Goal: Obtain resource: Obtain resource

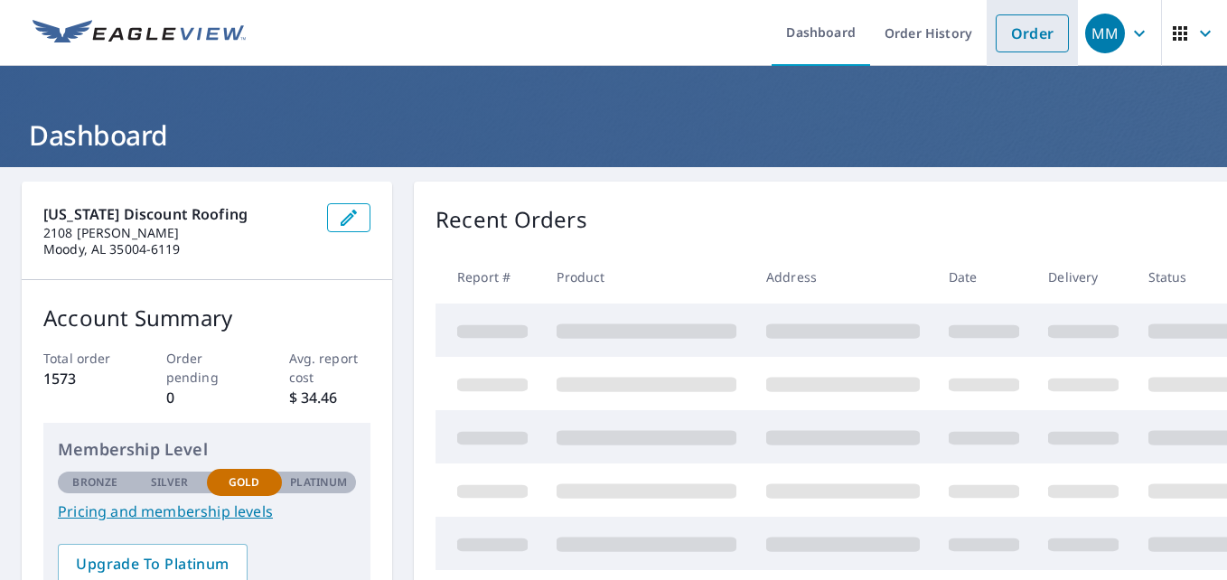
click at [1021, 29] on link "Order" at bounding box center [1032, 33] width 73 height 38
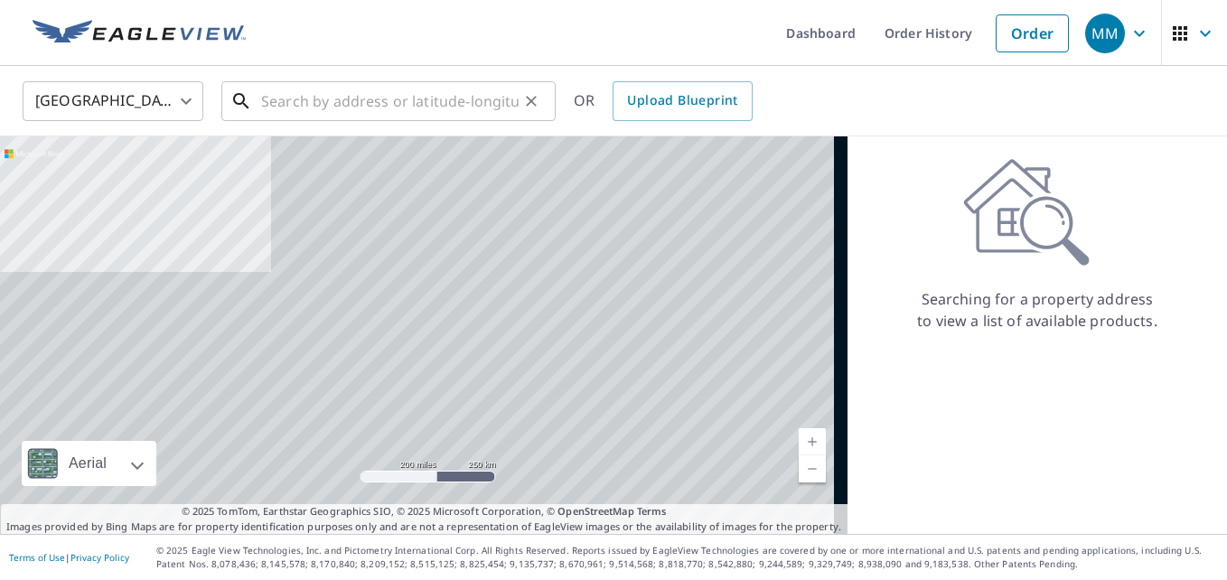
click at [409, 104] on input "text" at bounding box center [390, 101] width 258 height 51
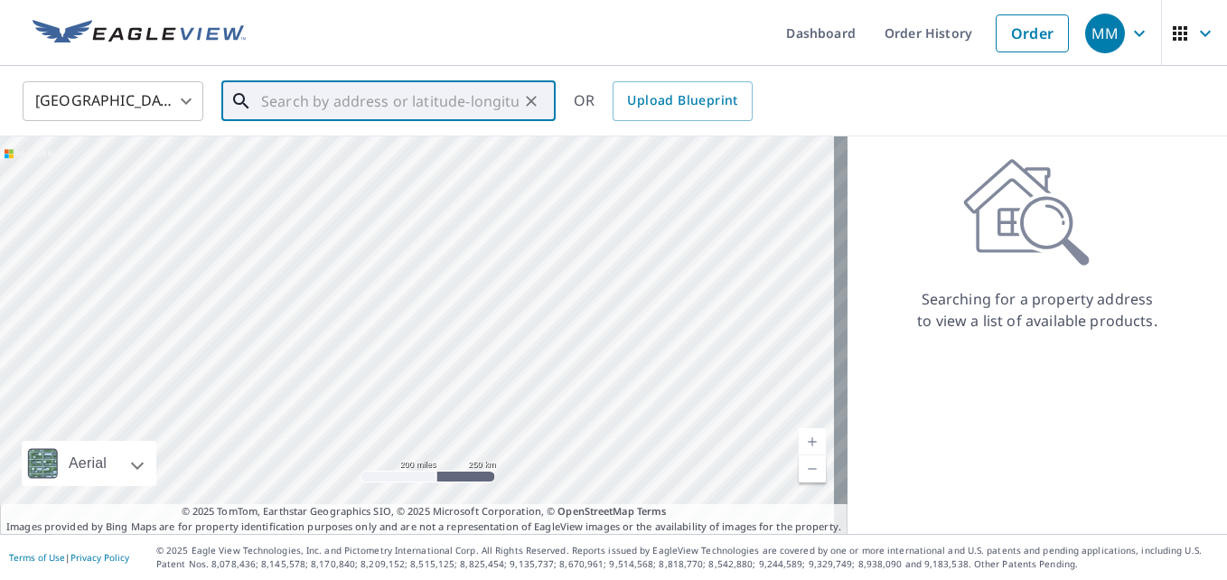
paste input "[STREET_ADDRESS] North In [GEOGRAPHIC_DATA], AL"
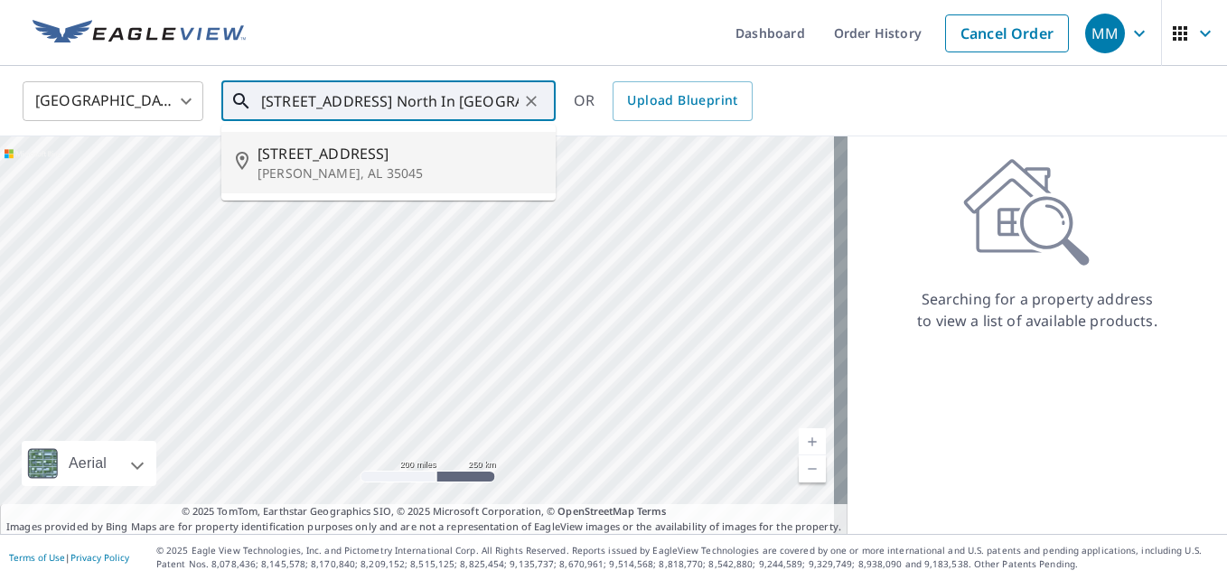
click at [355, 163] on span "[STREET_ADDRESS]" at bounding box center [400, 154] width 284 height 22
type input "[STREET_ADDRESS][PERSON_NAME]"
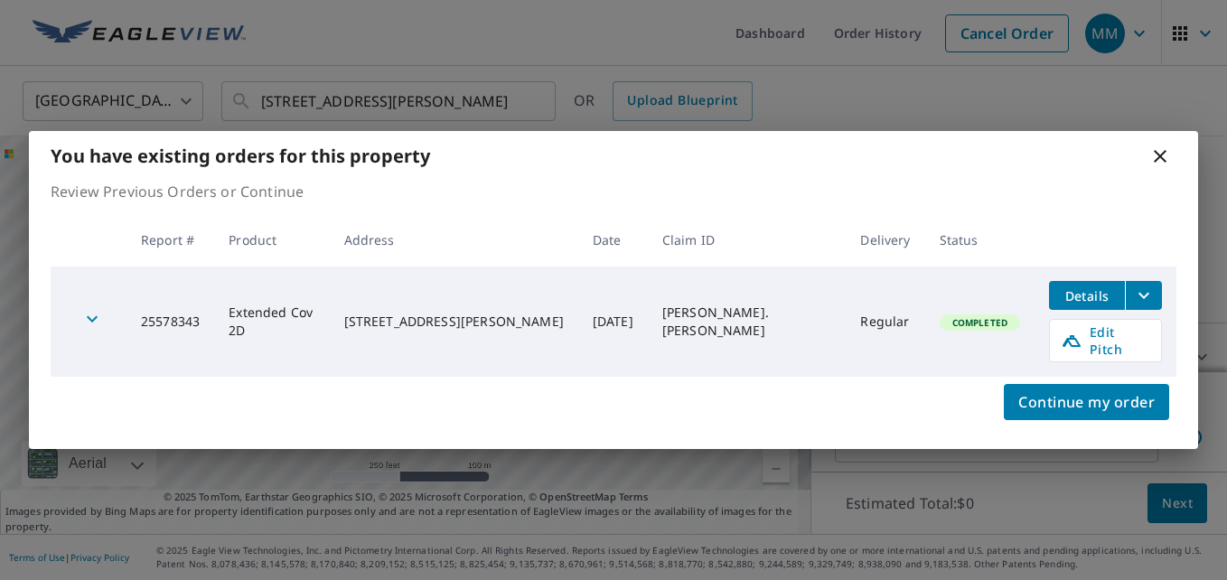
click at [1135, 301] on icon "filesDropdownBtn-25578343" at bounding box center [1144, 296] width 22 height 22
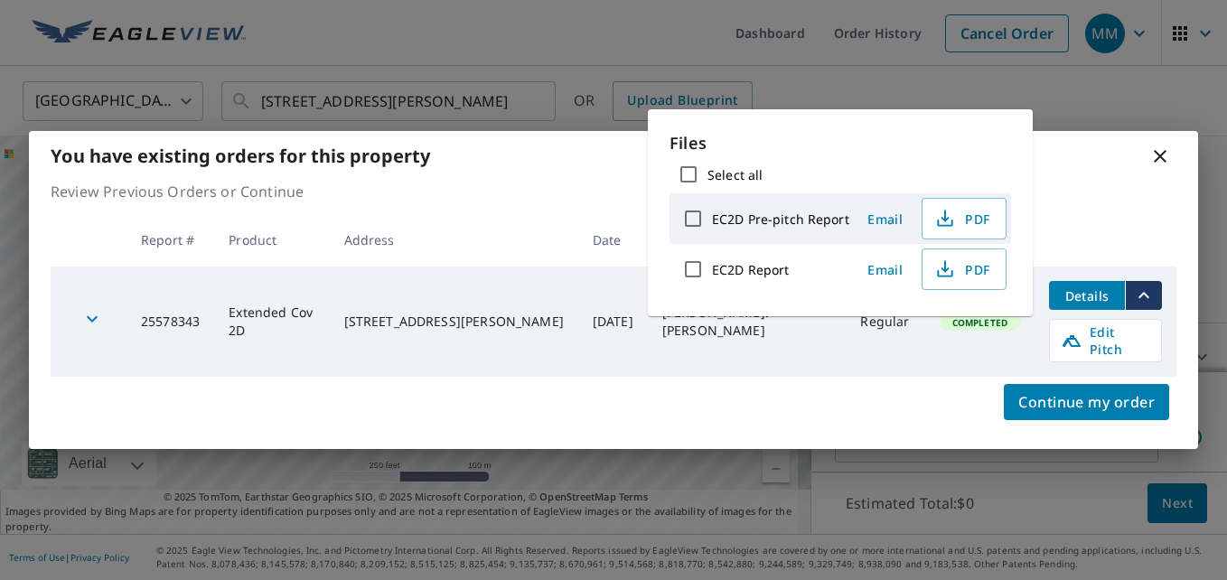
click at [888, 268] on span "Email" at bounding box center [885, 269] width 43 height 17
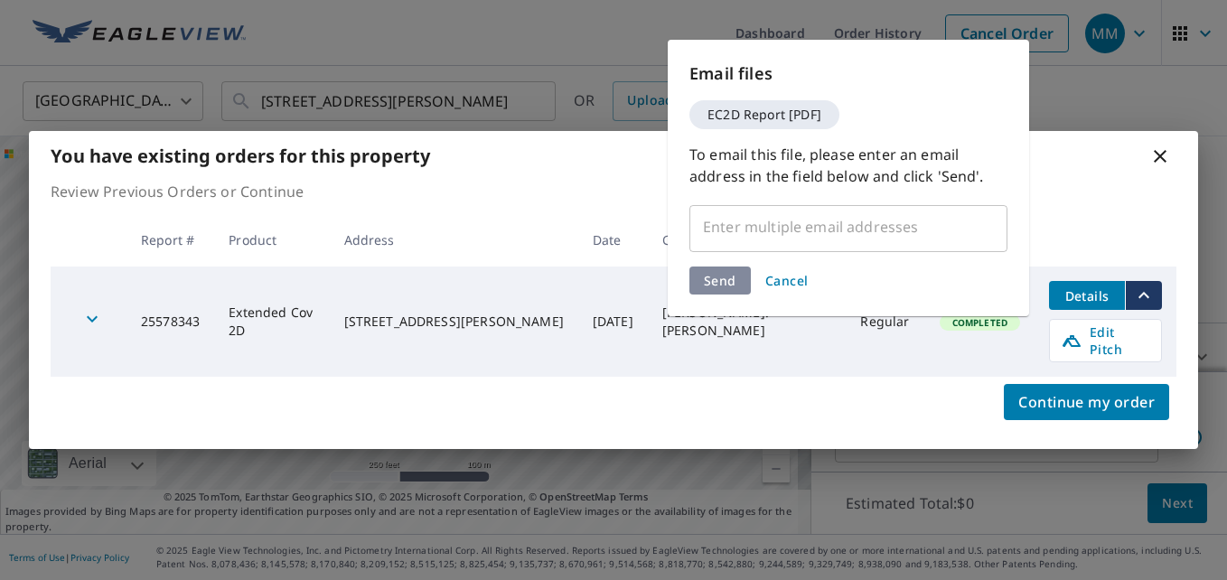
click at [869, 230] on input "text" at bounding box center [835, 227] width 275 height 34
click at [795, 225] on input "text" at bounding box center [835, 227] width 275 height 34
click at [913, 229] on input "text" at bounding box center [835, 227] width 275 height 34
click at [768, 235] on input "text" at bounding box center [835, 227] width 275 height 34
click at [723, 280] on div "Send Cancel" at bounding box center [849, 281] width 318 height 28
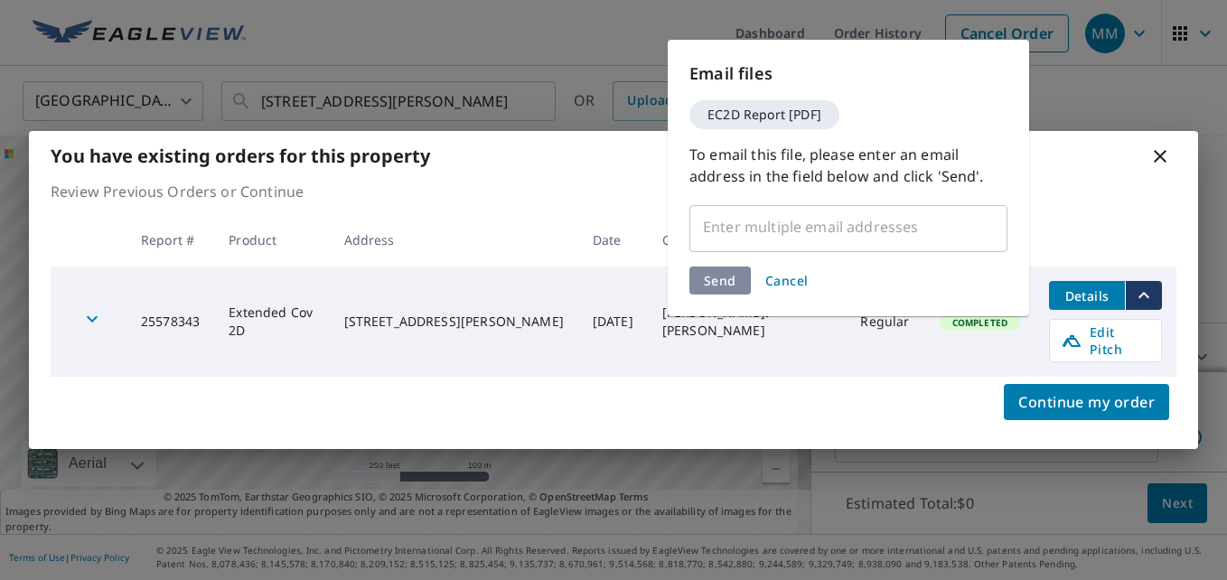
click at [734, 229] on input "text" at bounding box center [835, 227] width 275 height 34
click at [798, 230] on input "text" at bounding box center [835, 227] width 275 height 34
click at [797, 233] on input "text" at bounding box center [835, 227] width 275 height 34
click at [797, 281] on span "Cancel" at bounding box center [787, 280] width 43 height 17
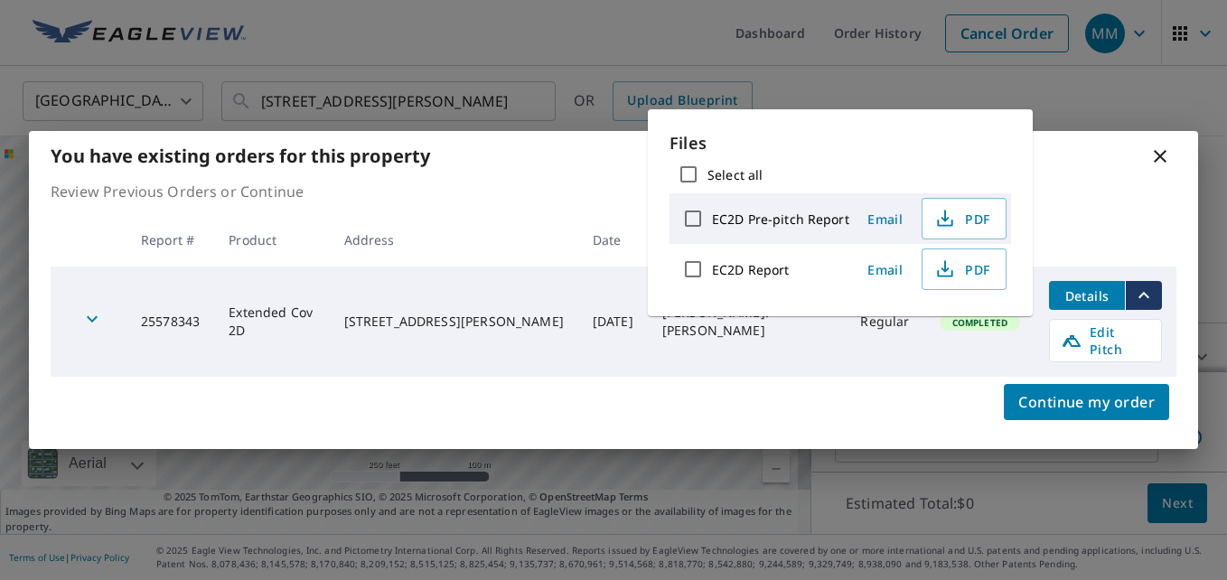
click at [698, 271] on input "EC2D Report" at bounding box center [693, 269] width 38 height 38
checkbox input "true"
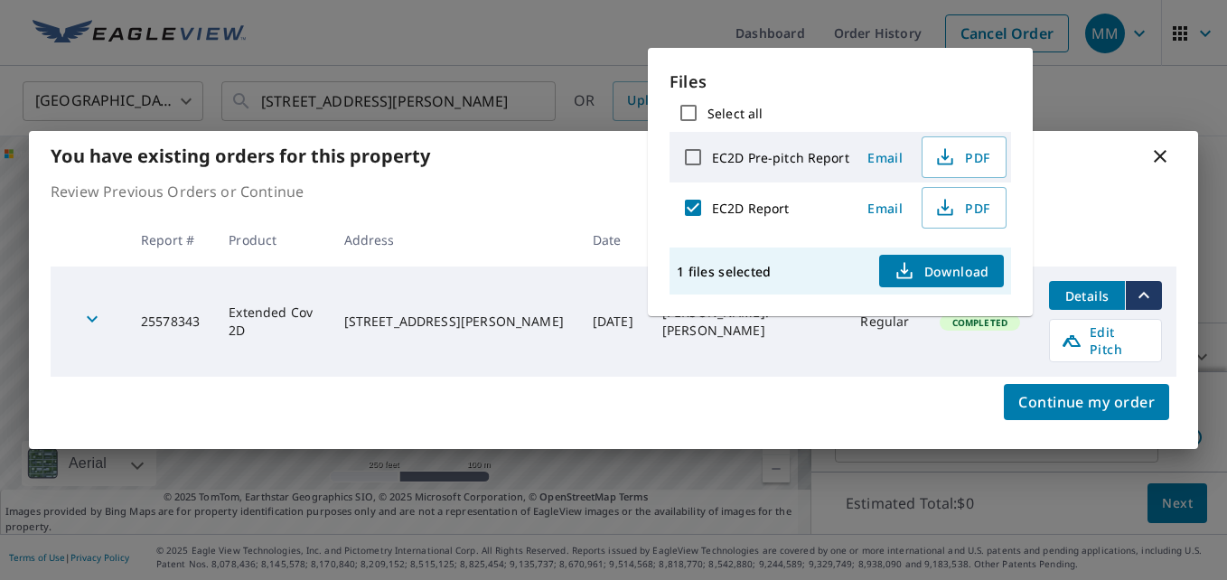
click at [949, 268] on span "Download" at bounding box center [942, 271] width 96 height 22
click at [606, 40] on div "You have existing orders for this property Review Previous Orders or Continue R…" at bounding box center [613, 290] width 1227 height 580
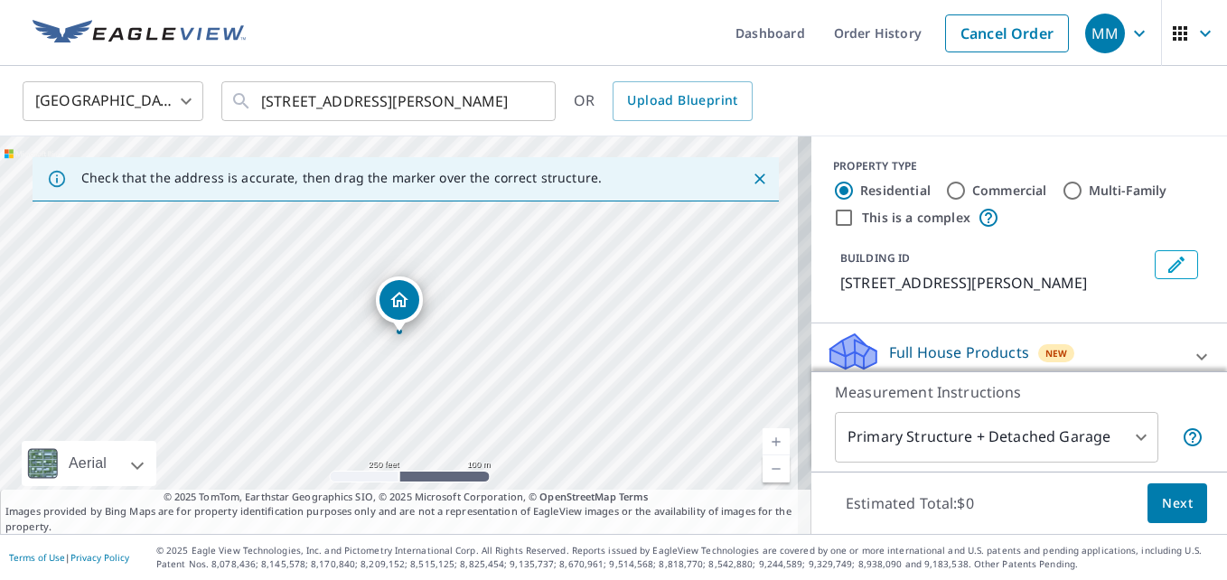
click at [763, 442] on link "Current Level 17, Zoom In" at bounding box center [776, 441] width 27 height 27
click at [763, 442] on link "Current Level 18, Zoom In" at bounding box center [776, 441] width 27 height 27
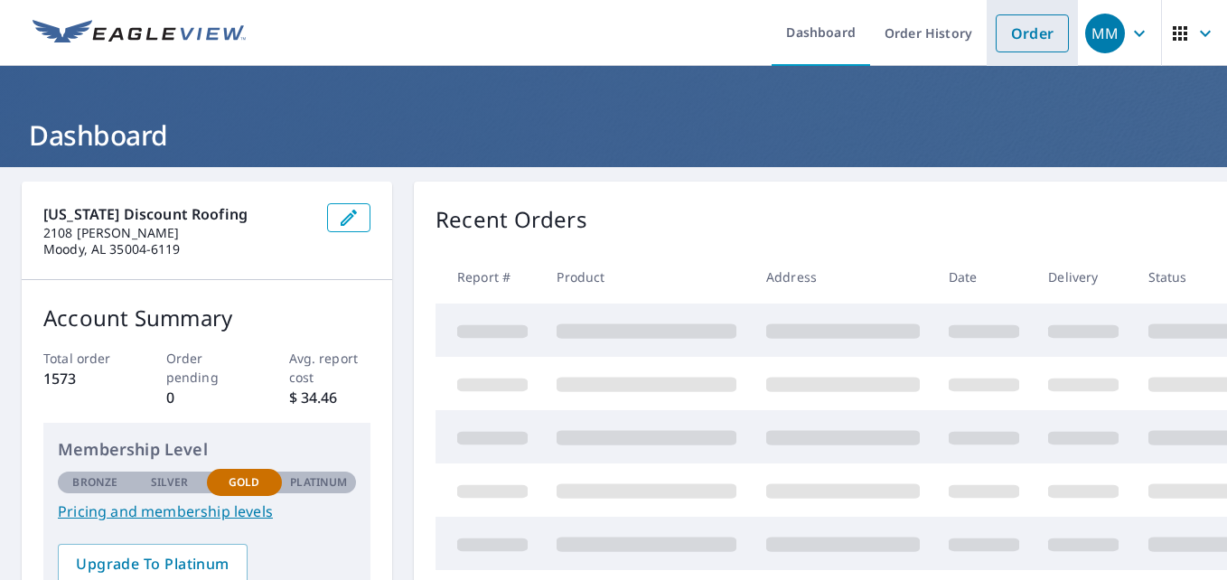
click at [1016, 30] on link "Order" at bounding box center [1032, 33] width 73 height 38
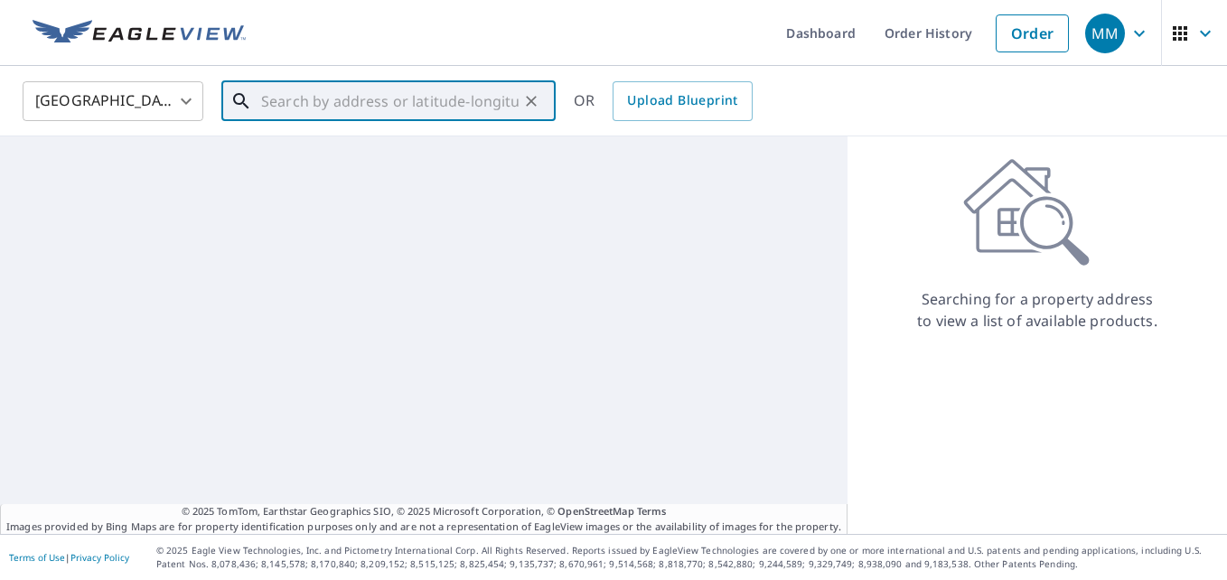
click at [376, 106] on input "text" at bounding box center [390, 101] width 258 height 51
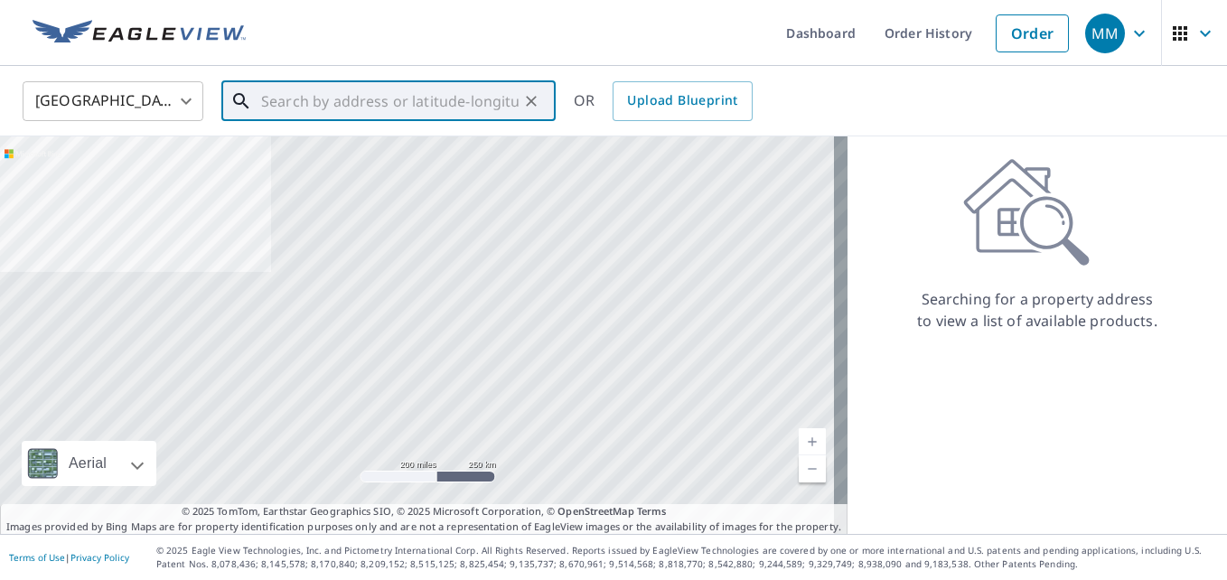
paste input "[STREET_ADDRESS] North In [GEOGRAPHIC_DATA], AL"
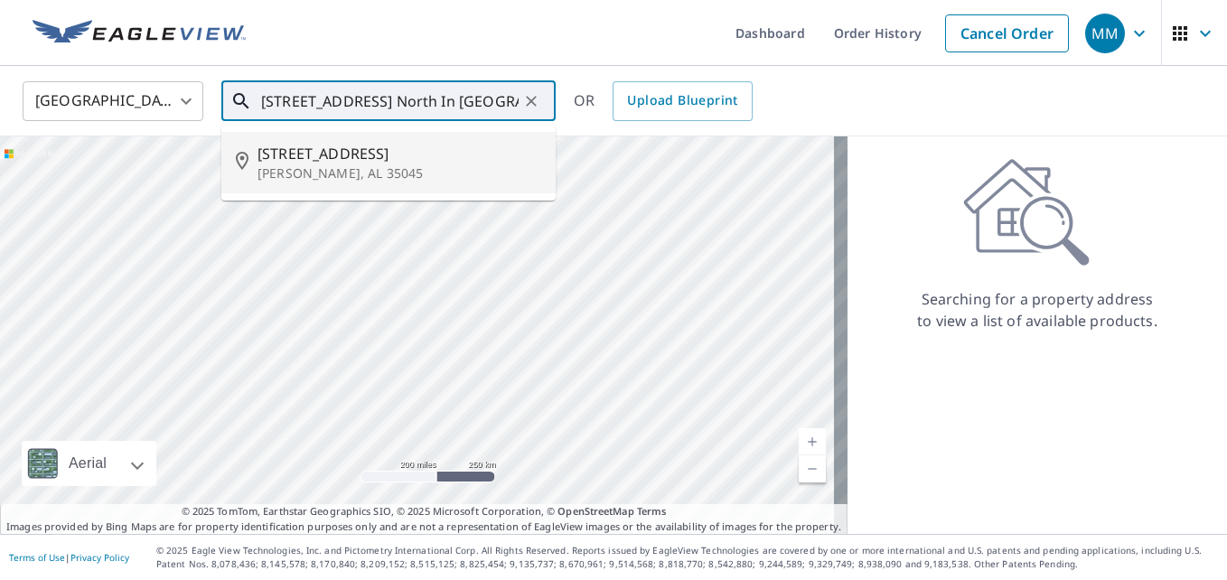
click at [329, 156] on span "[STREET_ADDRESS]" at bounding box center [400, 154] width 284 height 22
type input "[STREET_ADDRESS][PERSON_NAME]"
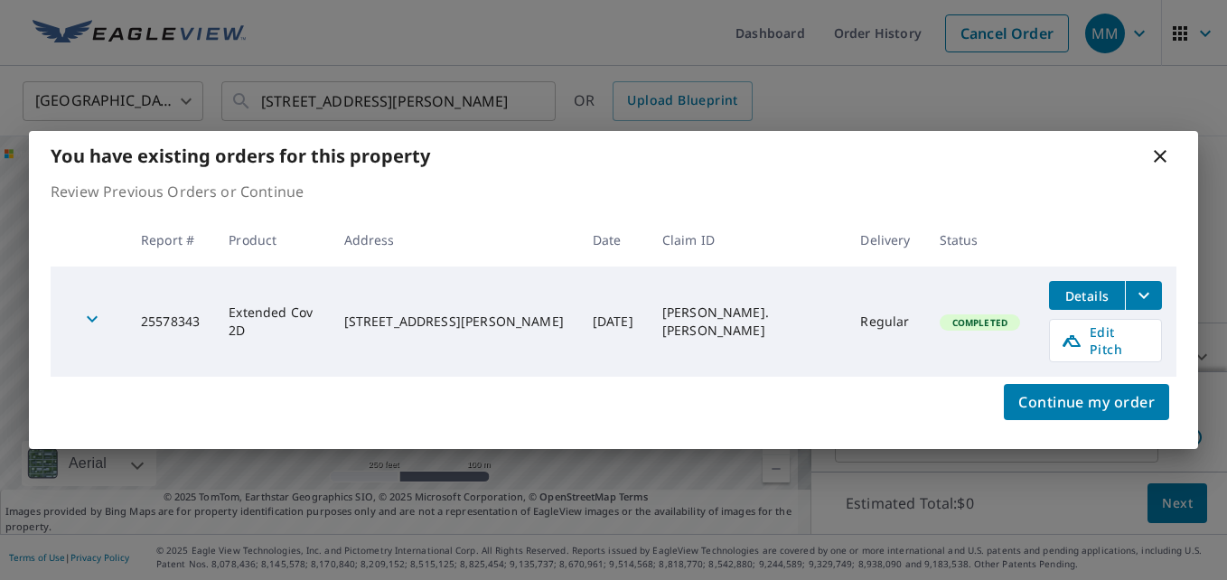
click at [1158, 163] on icon at bounding box center [1160, 156] width 13 height 13
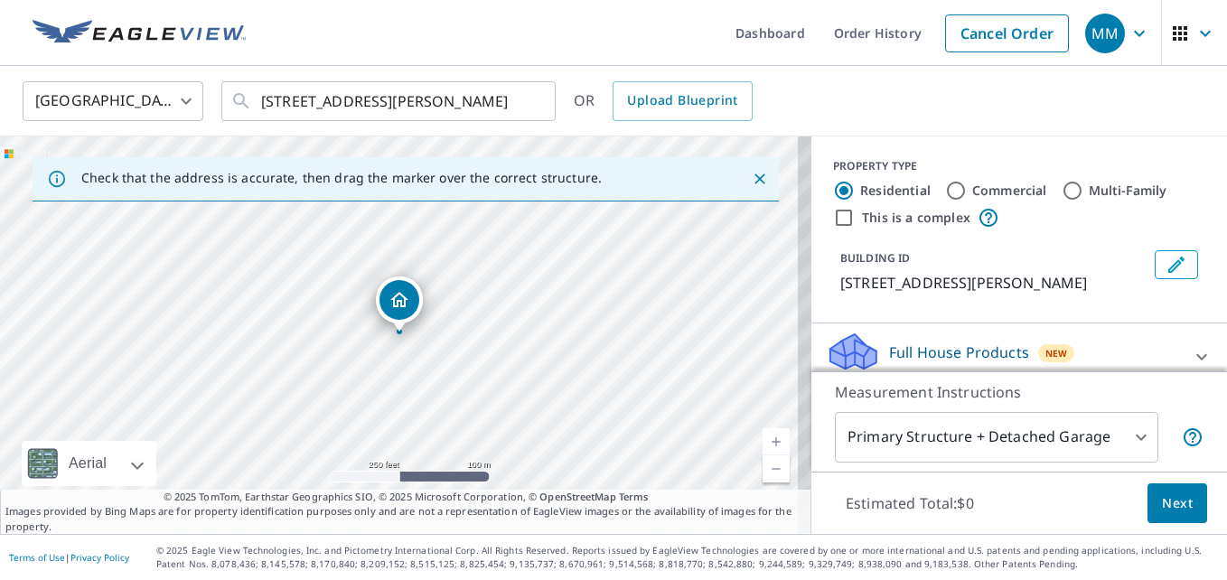
click at [763, 440] on link "Current Level 17, Zoom In" at bounding box center [776, 441] width 27 height 27
click at [763, 440] on link "Current Level 19, Zoom In" at bounding box center [776, 441] width 27 height 27
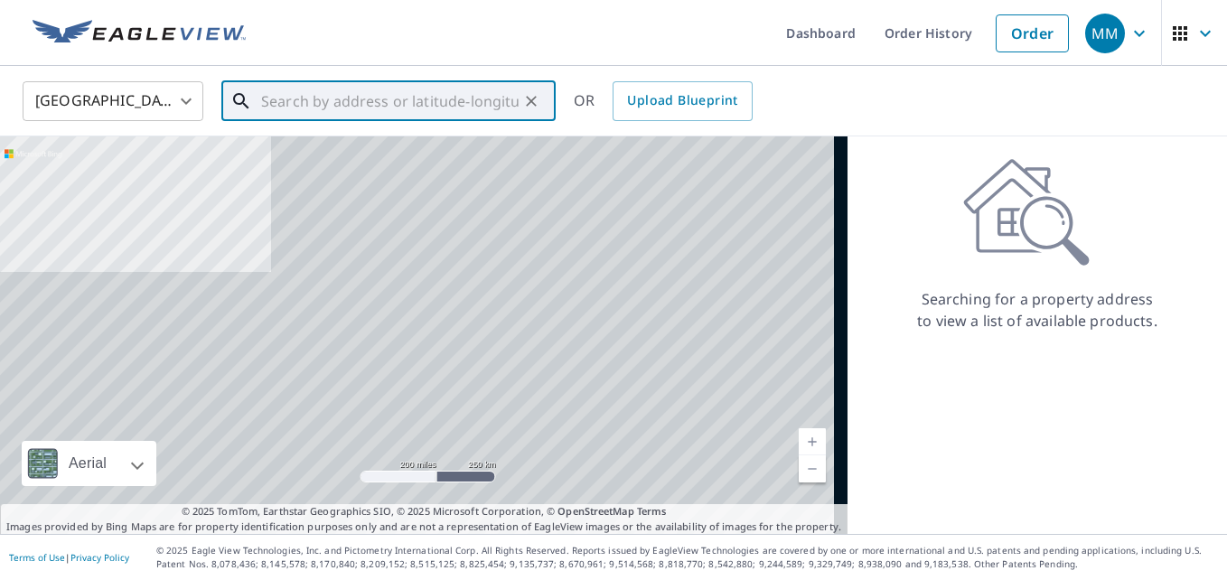
click at [481, 93] on input "text" at bounding box center [390, 101] width 258 height 51
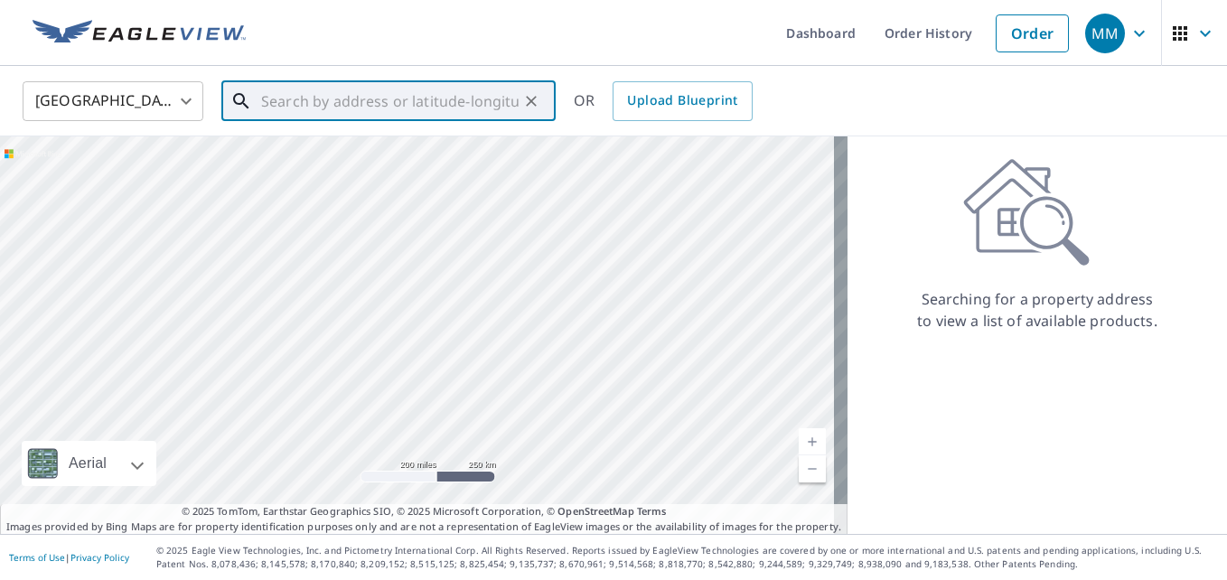
paste input "[STREET_ADDRESS] North In [GEOGRAPHIC_DATA], AL"
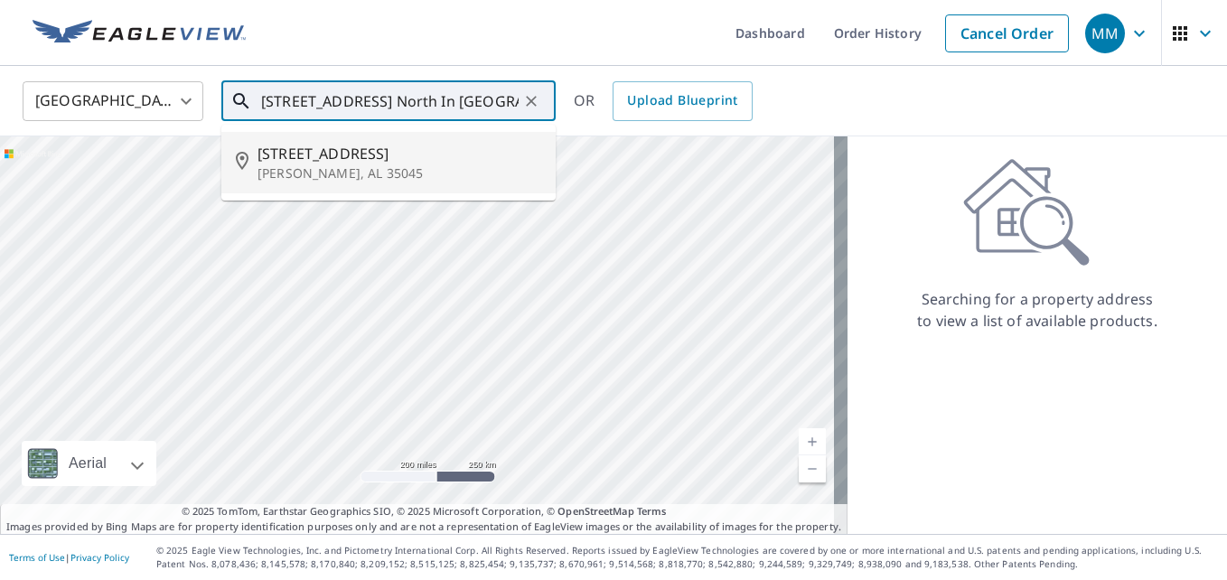
click at [361, 168] on p "[PERSON_NAME], AL 35045" at bounding box center [400, 173] width 284 height 18
type input "[STREET_ADDRESS][PERSON_NAME]"
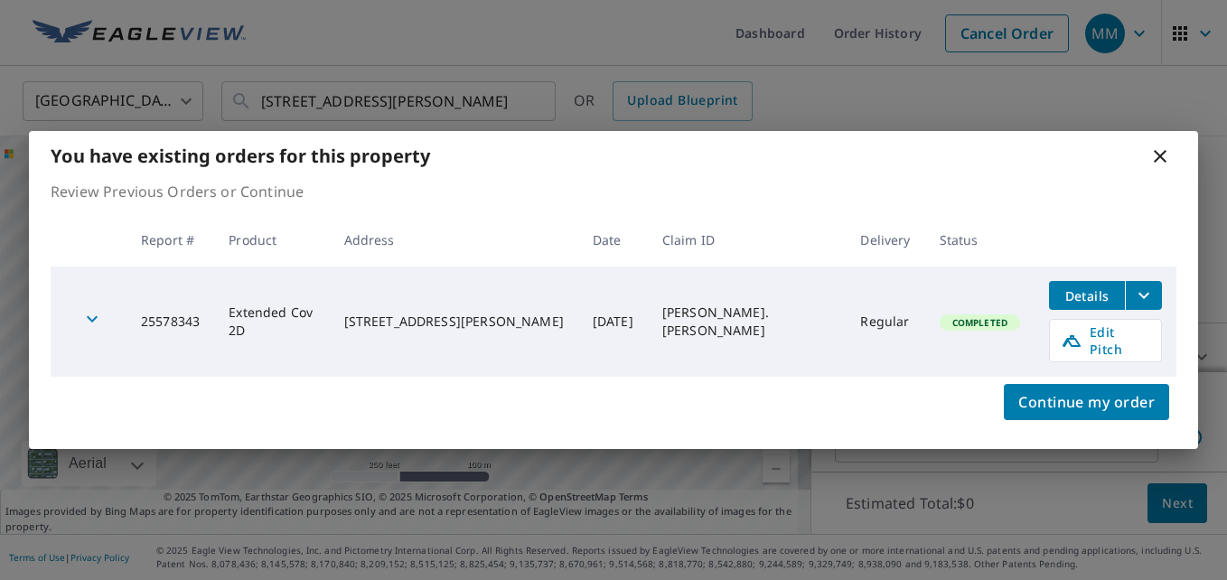
click at [1159, 160] on icon at bounding box center [1160, 156] width 13 height 13
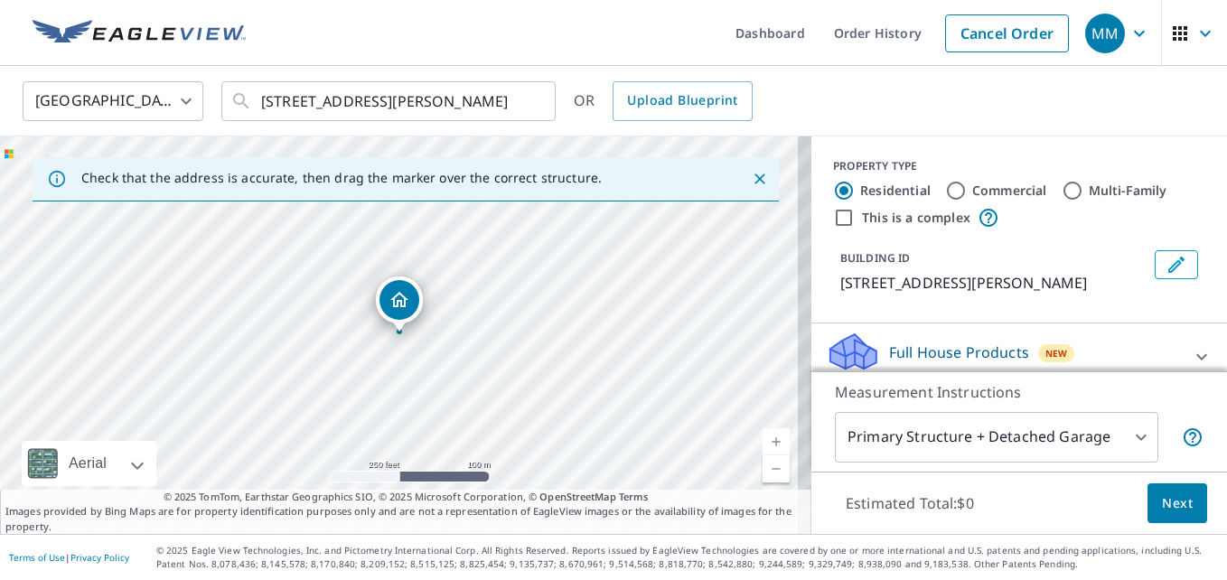
click at [763, 438] on link "Current Level 17, Zoom In" at bounding box center [776, 441] width 27 height 27
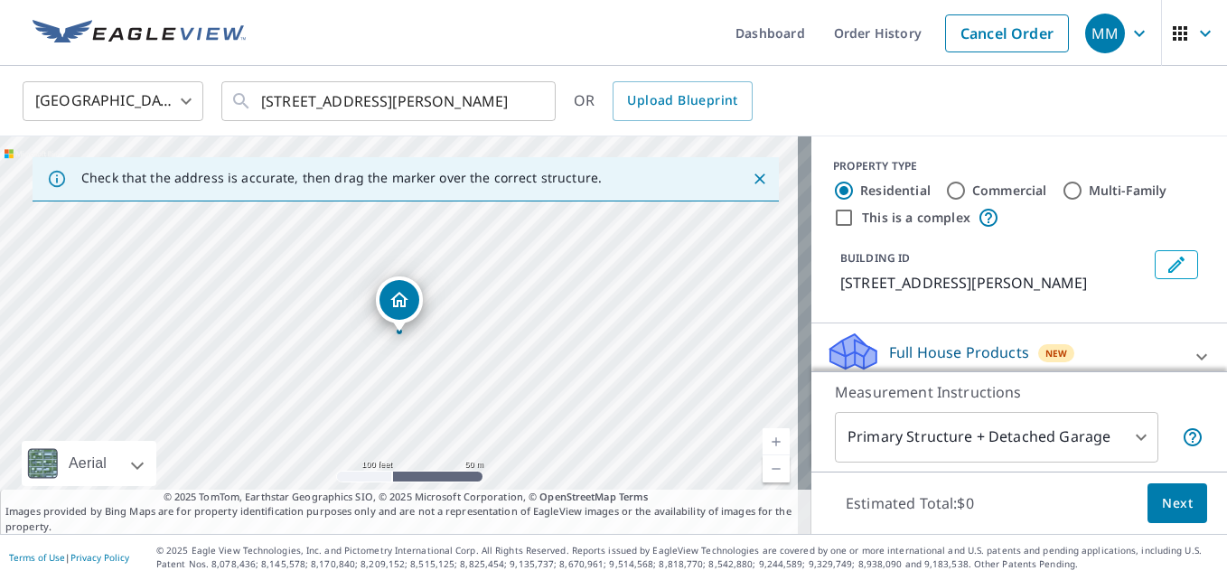
click at [763, 438] on link "Current Level 18, Zoom In" at bounding box center [776, 441] width 27 height 27
click at [763, 438] on link "Current Level 19, Zoom In" at bounding box center [776, 441] width 27 height 27
click at [763, 440] on link "Current Level 20, Zoom In Disabled" at bounding box center [776, 441] width 27 height 27
drag, startPoint x: 407, startPoint y: 295, endPoint x: 417, endPoint y: 318, distance: 25.5
